Goal: Task Accomplishment & Management: Complete application form

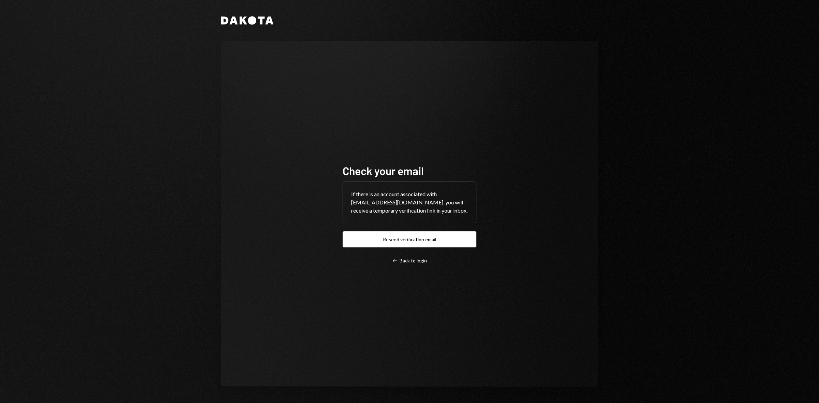
click at [257, 16] on icon "Dakota" at bounding box center [247, 20] width 52 height 8
click at [413, 261] on link "Left Arrow Back to login" at bounding box center [410, 260] width 134 height 7
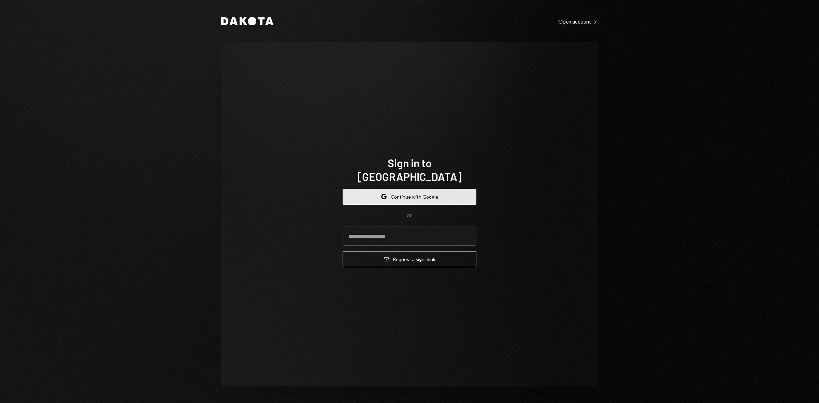
click at [379, 189] on button "Google Continue with Google" at bounding box center [410, 197] width 134 height 16
